Goal: Find contact information: Find contact information

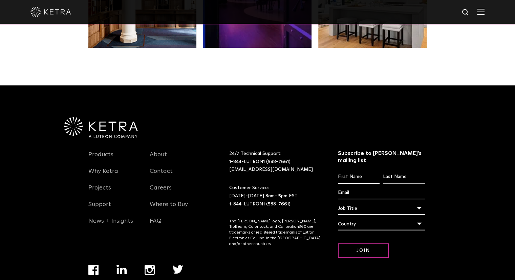
scroll to position [1422, 0]
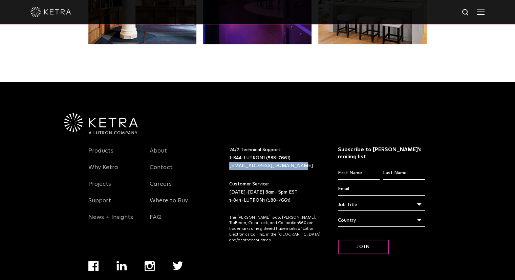
drag, startPoint x: 294, startPoint y: 149, endPoint x: 228, endPoint y: 147, distance: 65.4
click at [228, 147] on div "24/7 Technical Support: 1-844-LUTRON1 (588-7661) [EMAIL_ADDRESS][DOMAIN_NAME]" at bounding box center [275, 158] width 102 height 24
copy link "[EMAIL_ADDRESS][DOMAIN_NAME]"
click at [297, 148] on p "24/7 Technical Support: 1-844-LUTRON1 (588-7661) [EMAIL_ADDRESS][DOMAIN_NAME]" at bounding box center [275, 158] width 92 height 24
drag, startPoint x: 293, startPoint y: 148, endPoint x: 225, endPoint y: 147, distance: 68.0
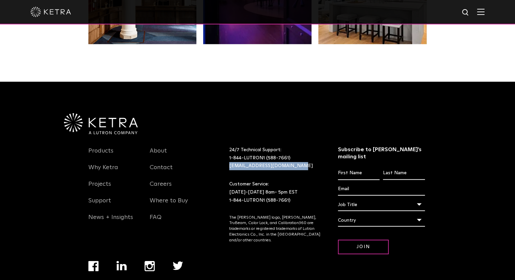
click at [225, 147] on div "24/7 Technical Support: 1-844-LUTRON1 (588-7661) [EMAIL_ADDRESS][DOMAIN_NAME]" at bounding box center [275, 158] width 102 height 24
copy link "[EMAIL_ADDRESS][DOMAIN_NAME]"
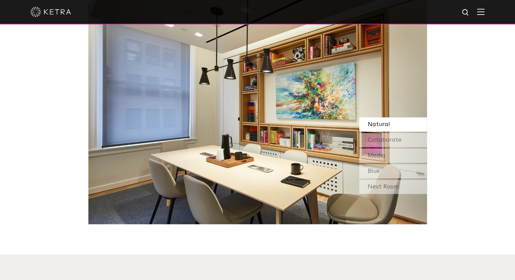
scroll to position [576, 0]
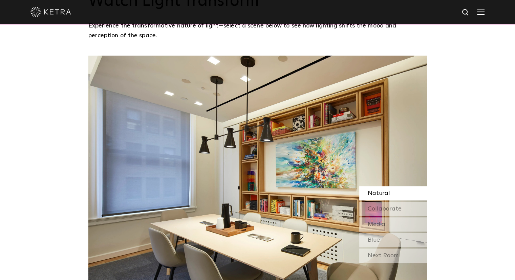
click at [484, 13] on img at bounding box center [480, 11] width 7 height 6
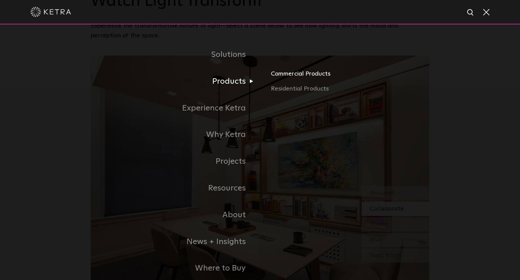
click at [287, 80] on link "Commercial Products" at bounding box center [350, 76] width 158 height 15
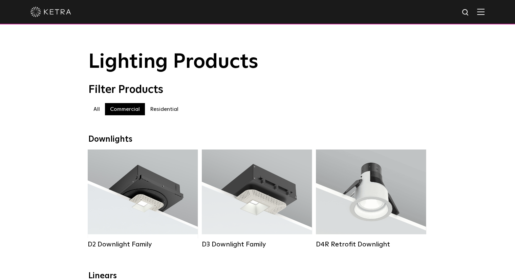
click at [160, 110] on label "Residential" at bounding box center [164, 109] width 39 height 12
click at [127, 109] on label "Commercial" at bounding box center [125, 109] width 40 height 12
click at [91, 106] on label "All" at bounding box center [96, 109] width 17 height 12
click at [94, 110] on label "All" at bounding box center [96, 109] width 17 height 12
drag, startPoint x: 80, startPoint y: 17, endPoint x: 43, endPoint y: 17, distance: 36.6
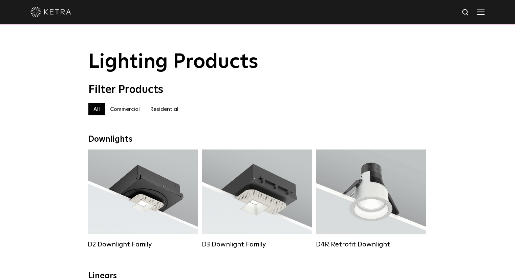
click at [43, 17] on div at bounding box center [257, 12] width 454 height 24
